Goal: Transaction & Acquisition: Purchase product/service

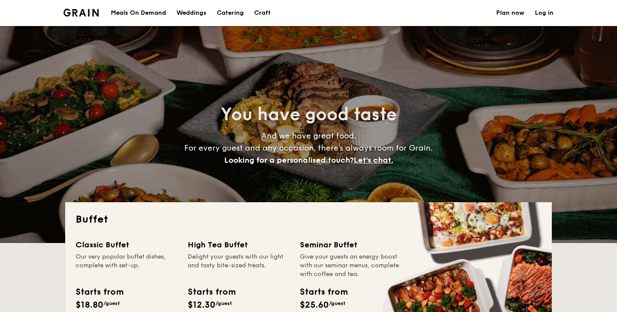
select select
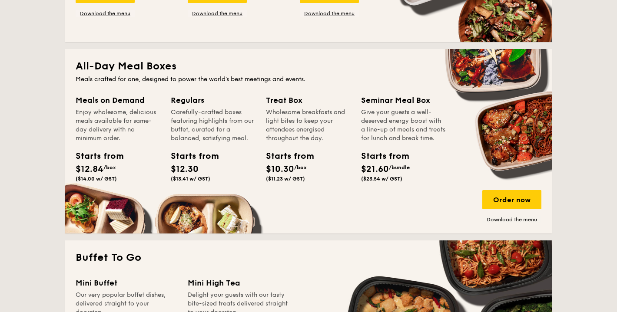
scroll to position [360, 0]
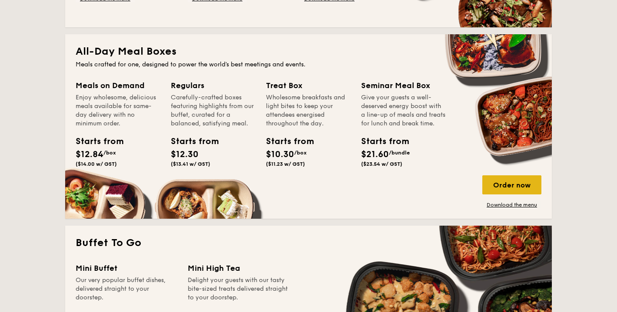
click at [490, 180] on div "Order now" at bounding box center [511, 184] width 59 height 19
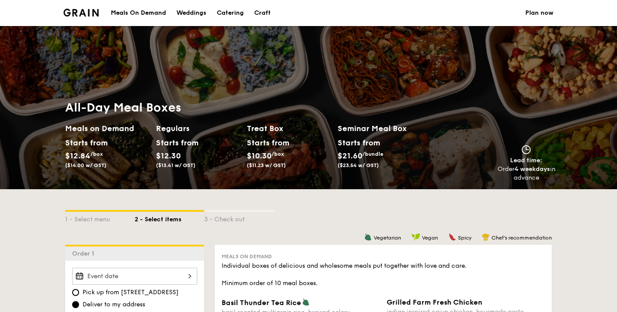
click at [126, 12] on div "Meals On Demand" at bounding box center [138, 13] width 55 height 26
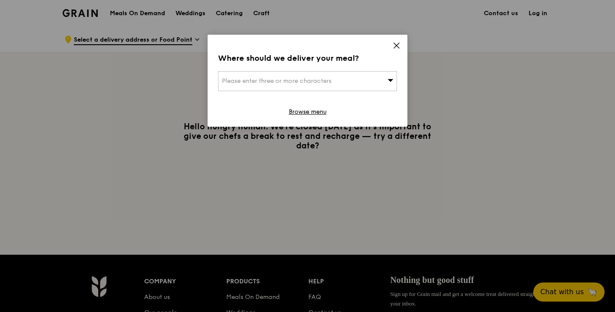
click at [399, 44] on icon at bounding box center [397, 46] width 8 height 8
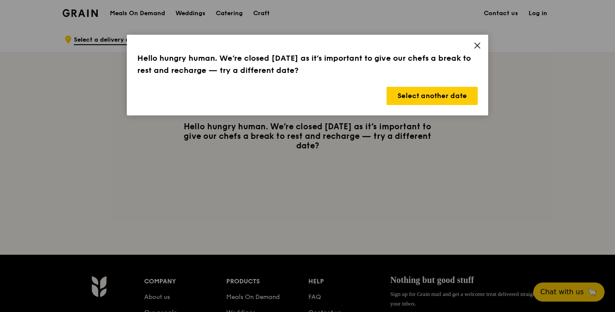
click at [476, 47] on icon at bounding box center [477, 45] width 5 height 5
